Goal: Task Accomplishment & Management: Manage account settings

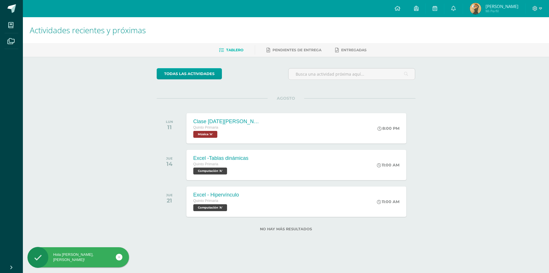
click at [121, 257] on link at bounding box center [119, 256] width 7 height 7
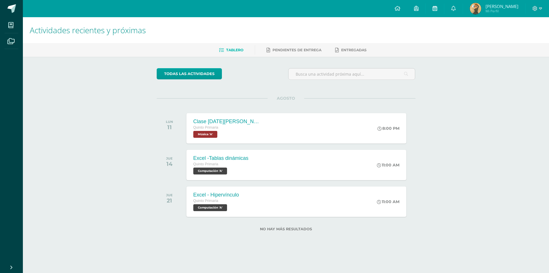
click at [435, 7] on link at bounding box center [435, 8] width 18 height 17
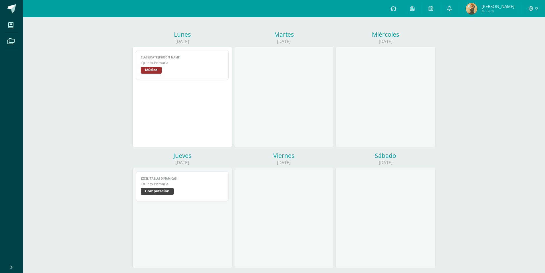
scroll to position [61, 0]
click at [433, 7] on icon at bounding box center [430, 8] width 5 height 5
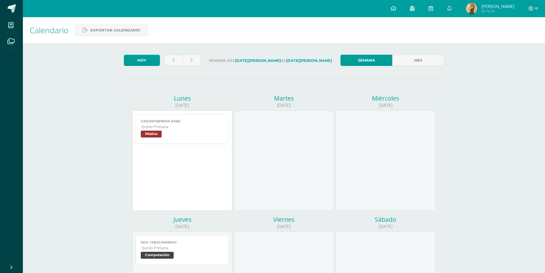
click at [414, 11] on span at bounding box center [412, 8] width 5 height 6
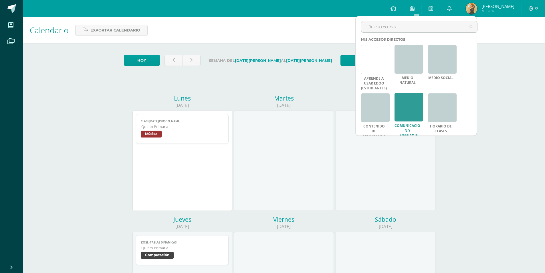
click at [412, 100] on link at bounding box center [408, 107] width 29 height 29
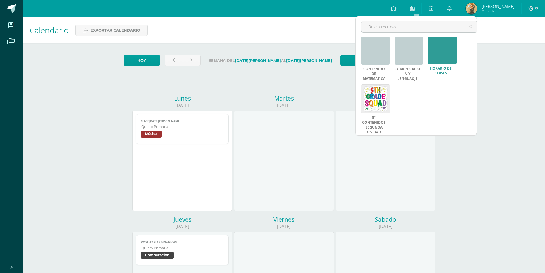
click at [443, 63] on link at bounding box center [442, 49] width 29 height 29
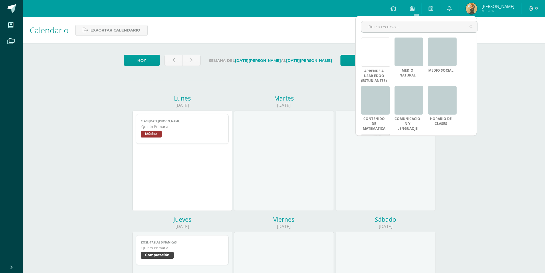
scroll to position [0, 0]
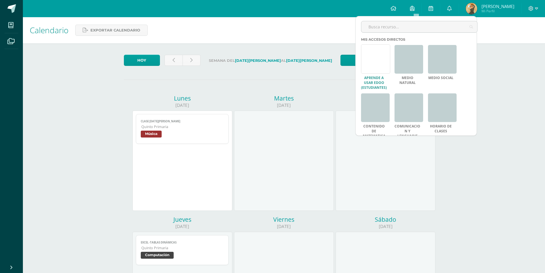
click at [378, 61] on link at bounding box center [375, 58] width 29 height 29
click at [505, 107] on div "Calendario Exportar calendario Hoy Semana del 11 de Agosto al 16 de Agosto Sema…" at bounding box center [284, 247] width 522 height 460
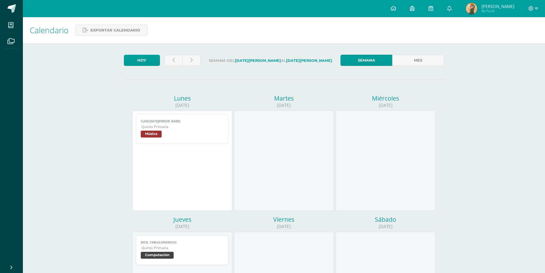
click at [407, 66] on div "Semana Mes" at bounding box center [392, 62] width 108 height 14
click at [417, 61] on link "Mes" at bounding box center [418, 60] width 52 height 11
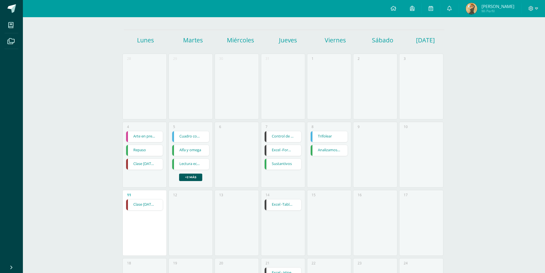
scroll to position [39, 0]
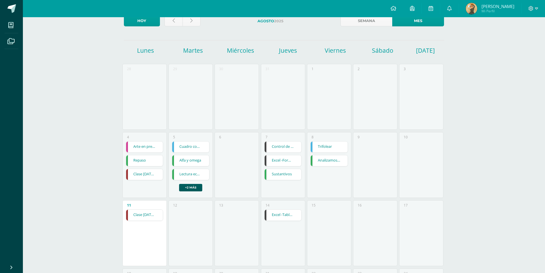
click at [205, 163] on link "Alfa y omega" at bounding box center [190, 160] width 37 height 11
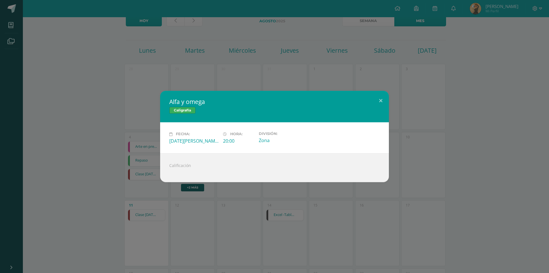
click at [80, 138] on div "Alfa y omega Caligrafía Fecha: Martes 05 de Agosto Hora: 20:00 División: Zona C…" at bounding box center [274, 136] width 545 height 91
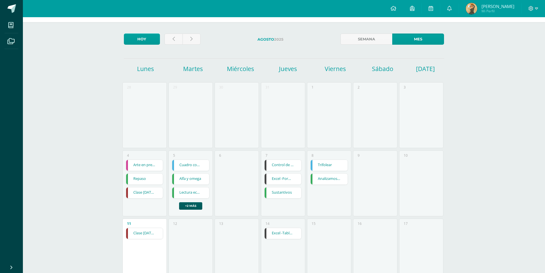
scroll to position [0, 0]
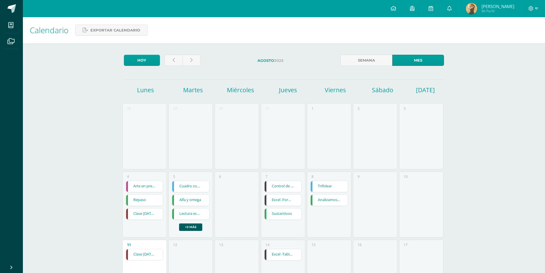
click at [499, 3] on span "Raúl Alejandro Mi Perfil" at bounding box center [490, 8] width 51 height 11
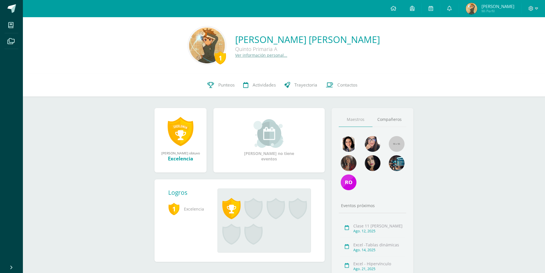
click at [267, 53] on link "Ver información personal..." at bounding box center [261, 54] width 52 height 5
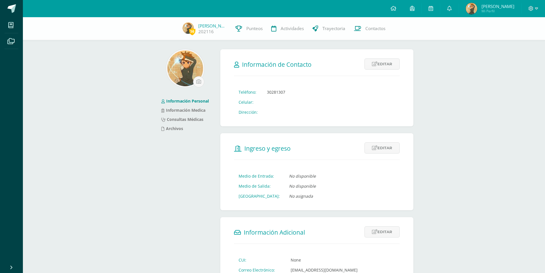
drag, startPoint x: 204, startPoint y: 76, endPoint x: 201, endPoint y: 76, distance: 3.1
click at [202, 76] on div at bounding box center [185, 68] width 38 height 38
click at [201, 76] on img at bounding box center [185, 68] width 36 height 36
click at [202, 80] on input "file" at bounding box center [198, 81] width 11 height 11
type input "C:\fakepath\descarga.jpg"
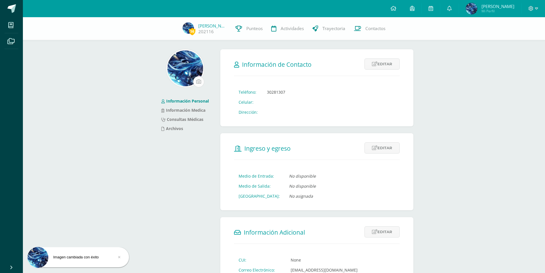
click at [202, 80] on input "file" at bounding box center [198, 81] width 11 height 11
type input "C:\fakepath\descarga.jpg"
click at [196, 83] on input "file" at bounding box center [198, 81] width 11 height 11
type input "C:\fakepath\descarga.jpg"
click at [191, 74] on img at bounding box center [185, 68] width 36 height 36
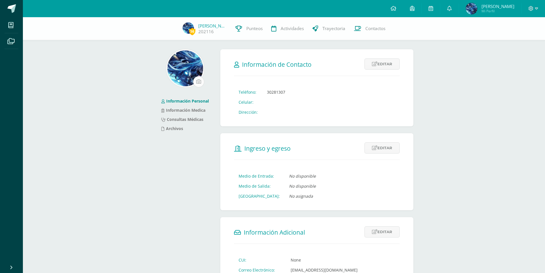
click at [195, 80] on input "file" at bounding box center [198, 81] width 11 height 11
type input "C:\fakepath\descarga.jpg"
click at [116, 256] on div "Imagen cambiada con éxito" at bounding box center [78, 256] width 102 height 5
drag, startPoint x: 127, startPoint y: 257, endPoint x: 114, endPoint y: 253, distance: 12.8
click at [127, 254] on div "Imagen cambiada con éxito" at bounding box center [78, 256] width 102 height 5
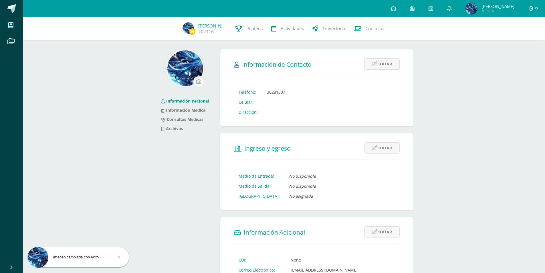
click at [115, 255] on div "Imagen cambiada con éxito" at bounding box center [78, 256] width 102 height 5
click at [123, 255] on div "Imagen cambiada con éxito" at bounding box center [78, 256] width 102 height 5
click at [116, 256] on link at bounding box center [119, 256] width 7 height 7
click at [197, 84] on input "file" at bounding box center [198, 81] width 11 height 11
type input "C:\fakepath\descarga.jpg"
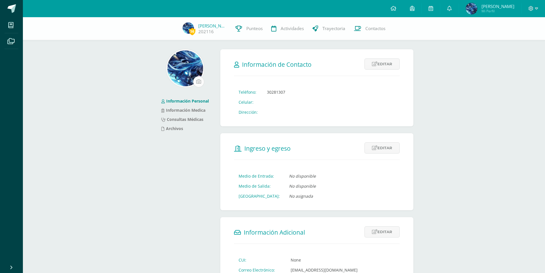
click at [197, 81] on input "file" at bounding box center [198, 81] width 11 height 11
type input "C:\fakepath\descarga.jpg"
click at [197, 80] on input "file" at bounding box center [198, 81] width 11 height 11
type input "C:\fakepath\Maou_The_Hand_G5_HD_5.webp"
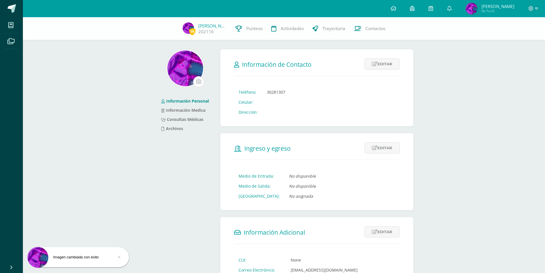
click at [195, 80] on input "file" at bounding box center [198, 81] width 11 height 11
type input "C:\fakepath\descarga.jpg"
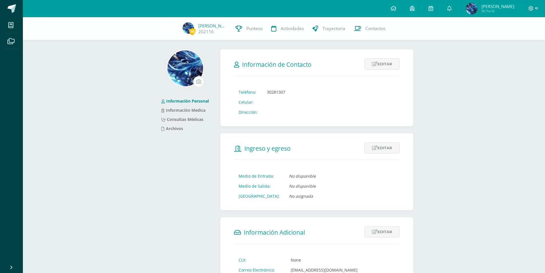
click at [203, 78] on input "file" at bounding box center [198, 81] width 11 height 11
type input "C:\fakepath\descarga (1).jpg"
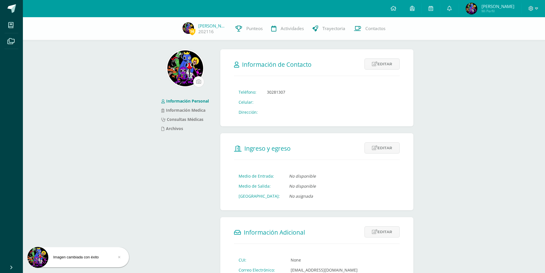
click at [199, 82] on input "file" at bounding box center [198, 81] width 11 height 11
type input "C:\fakepath\descarga (1).jpg"
click at [197, 92] on div "Información Personal Información Medica Consultas Médicas Archivos" at bounding box center [185, 225] width 66 height 352
click at [199, 87] on input "file" at bounding box center [198, 81] width 11 height 11
type input "C:\fakepath\descarga (2).jpg"
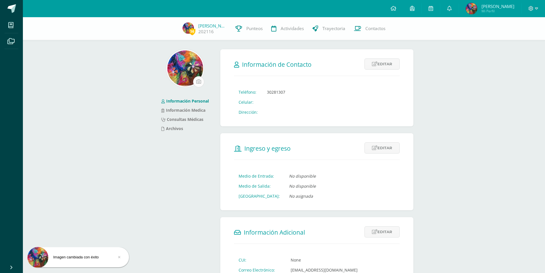
click at [197, 83] on input "file" at bounding box center [198, 81] width 11 height 11
type input "C:\fakepath\descarga (2).jpg"
click at [199, 80] on input "file" at bounding box center [198, 81] width 11 height 11
type input "C:\fakepath\Maou_The_Hand_G5_HD_5.webp"
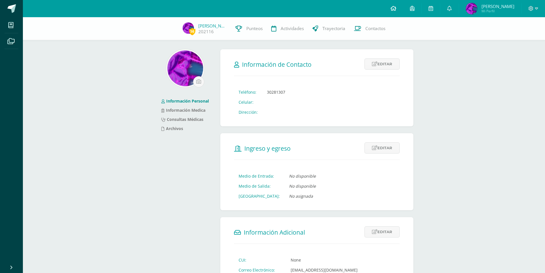
click at [403, 7] on link at bounding box center [393, 8] width 19 height 17
